Goal: Task Accomplishment & Management: Manage account settings

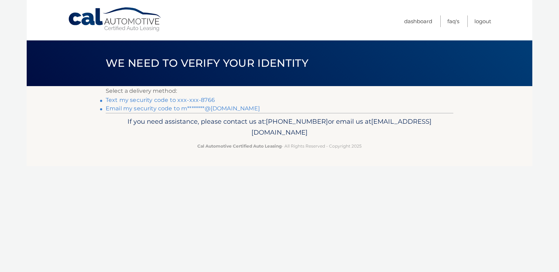
click at [194, 101] on link "Text my security code to xxx-xxx-8766" at bounding box center [160, 100] width 109 height 7
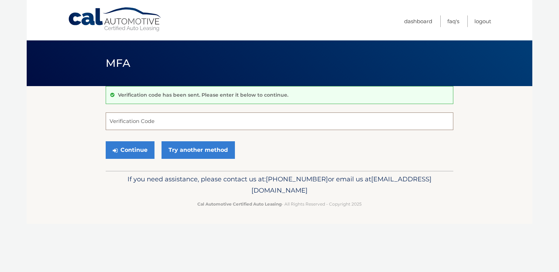
click at [159, 121] on input "Verification Code" at bounding box center [280, 121] width 348 height 18
type input "604743"
click at [137, 151] on button "Continue" at bounding box center [130, 150] width 49 height 18
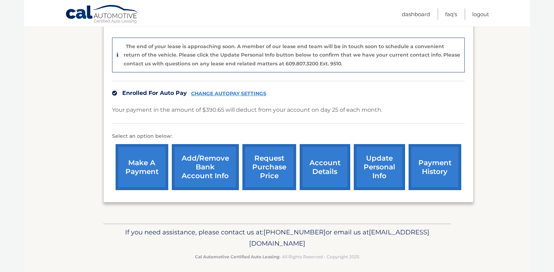
scroll to position [171, 0]
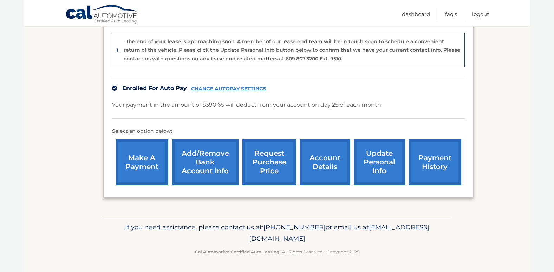
click at [371, 164] on link "update personal info" at bounding box center [379, 162] width 51 height 46
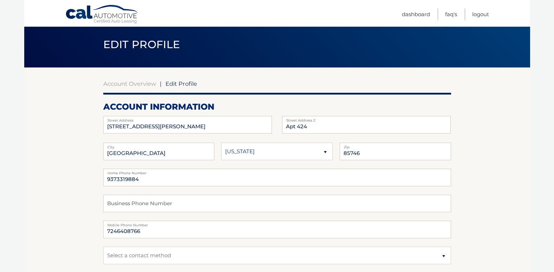
scroll to position [14, 0]
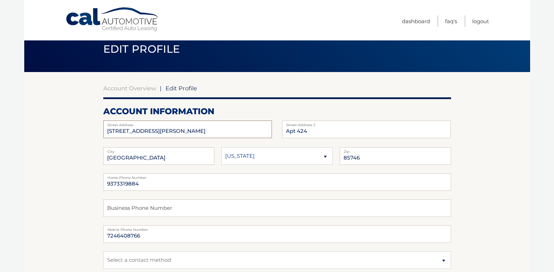
click at [169, 132] on input "1970 W VALENCIA RD" at bounding box center [187, 129] width 169 height 18
type input "1"
type input "[STREET_ADDRESS][GEOGRAPHIC_DATA]"
click at [309, 130] on input "Apt 424" at bounding box center [366, 129] width 169 height 18
type input "A"
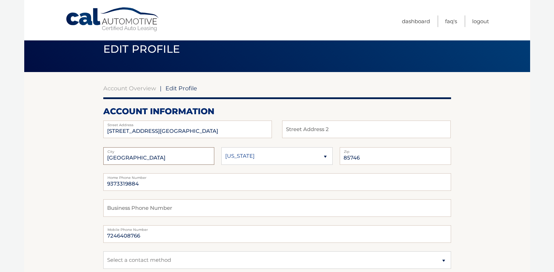
click at [136, 157] on input "TUCSON" at bounding box center [158, 156] width 111 height 18
type input "T"
type input "Sahuarita AZ 85629"
click at [141, 185] on input "9373319884" at bounding box center [277, 182] width 348 height 18
type input "9"
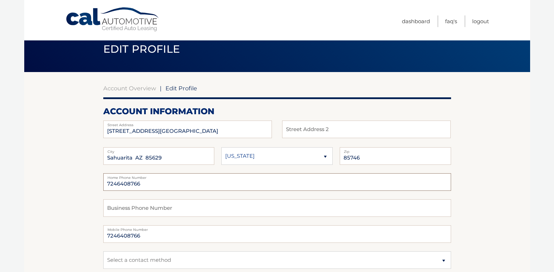
type input "7246408766"
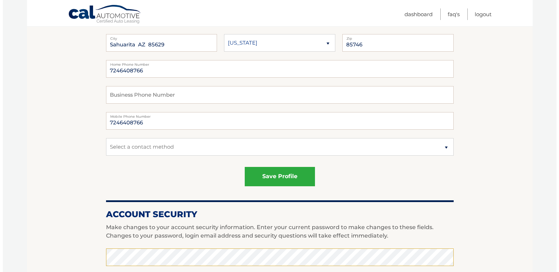
scroll to position [131, 0]
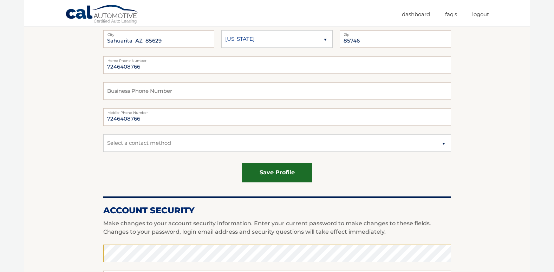
click at [283, 175] on button "save profile" at bounding box center [277, 172] width 70 height 19
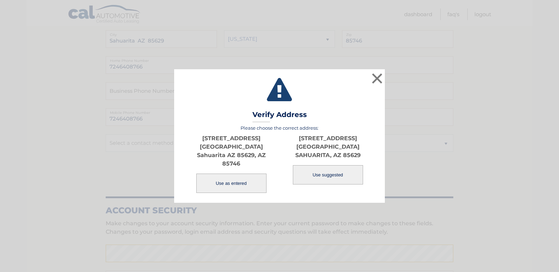
click at [327, 171] on button "Use suggested" at bounding box center [328, 174] width 70 height 19
type input "SAHUARITA"
type input "85629"
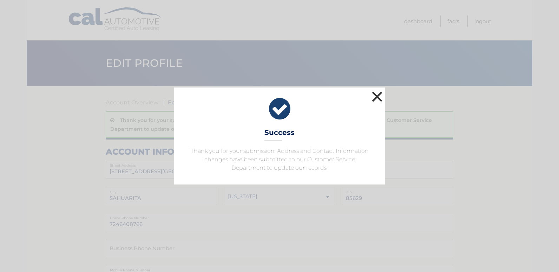
click at [378, 95] on button "×" at bounding box center [377, 97] width 14 height 14
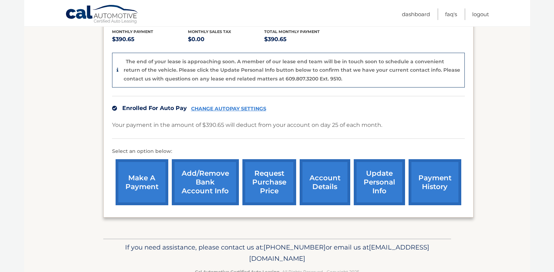
scroll to position [153, 0]
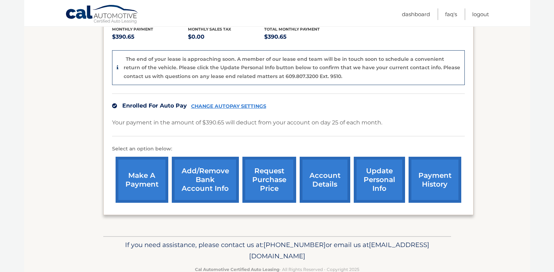
click at [370, 172] on link "update personal info" at bounding box center [379, 180] width 51 height 46
